Goal: Check status: Check status

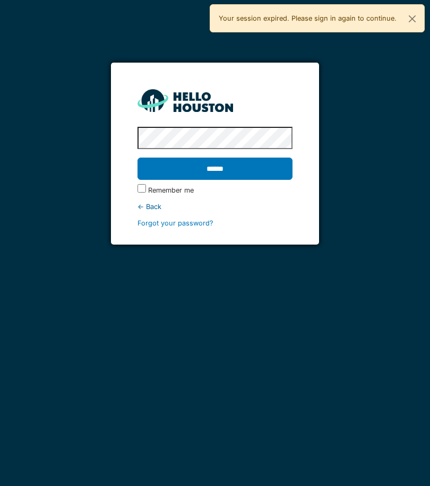
click at [266, 170] on input "******" at bounding box center [214, 169] width 155 height 22
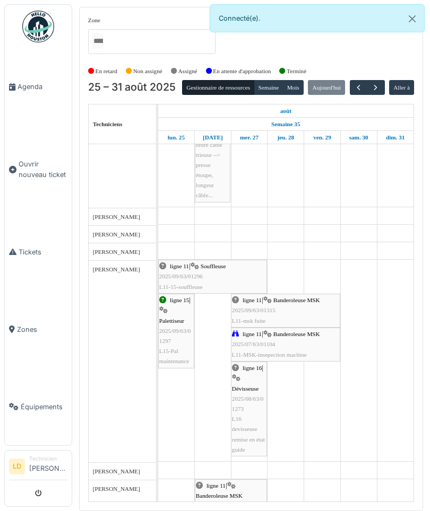
scroll to position [752, 0]
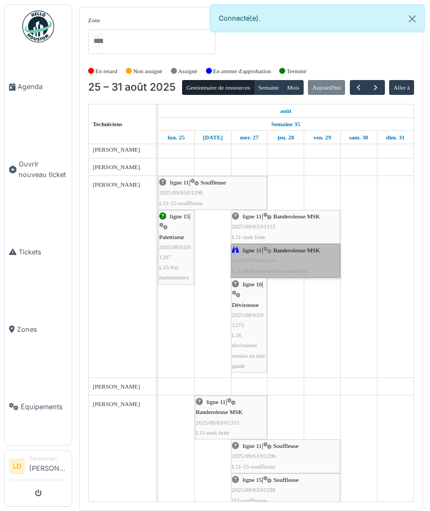
click at [275, 272] on link "ligne 11 | Banderoleuse MSK 2025/07/63/01104 L11-MSK-insepection machine" at bounding box center [285, 261] width 109 height 34
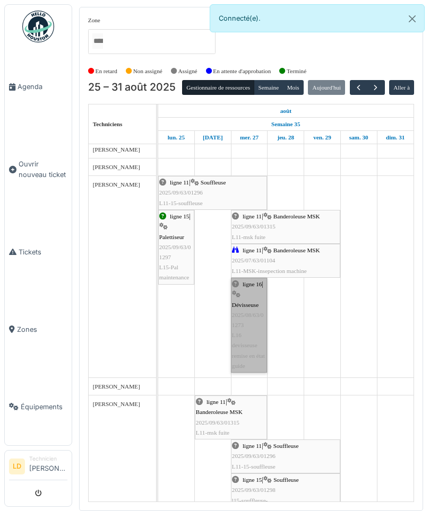
click at [252, 330] on link "ligne 16 | Dévisseuse 2025/08/63/01273 L16 devisseuse remise en état guide" at bounding box center [249, 325] width 36 height 95
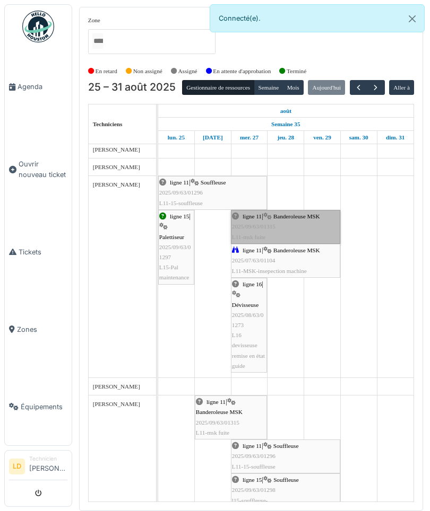
click at [301, 241] on link "ligne 11 | Banderoleuse MSK 2025/09/63/01315 L11-msk fuite" at bounding box center [285, 227] width 109 height 34
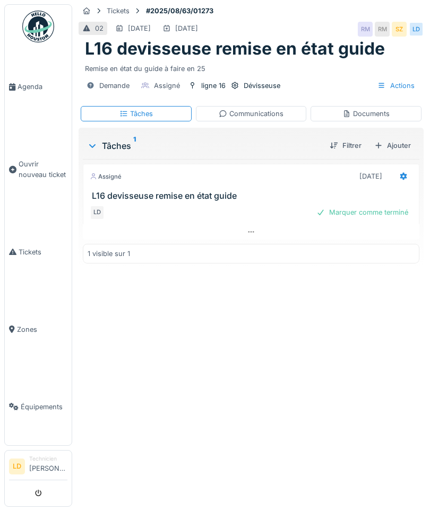
click at [371, 113] on div "Documents" at bounding box center [365, 114] width 47 height 10
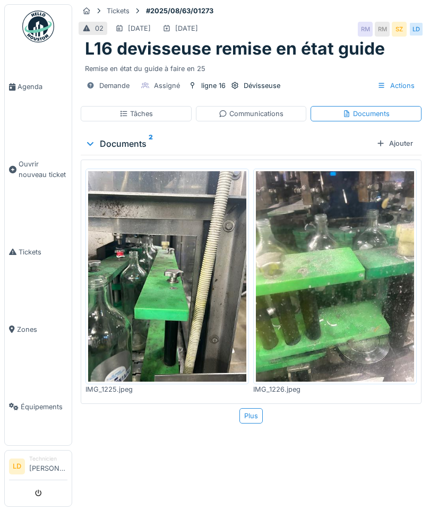
click at [273, 111] on div "Communications" at bounding box center [250, 114] width 65 height 10
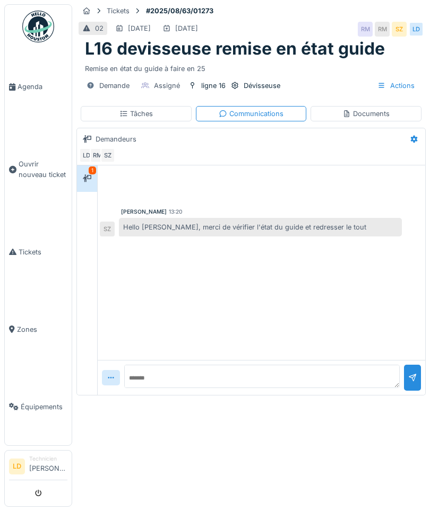
click at [111, 110] on div "Tâches" at bounding box center [136, 113] width 111 height 15
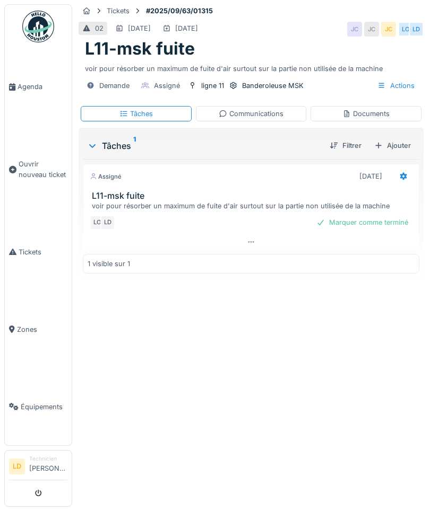
click at [267, 115] on div "Communications" at bounding box center [250, 114] width 65 height 10
